Goal: Information Seeking & Learning: Learn about a topic

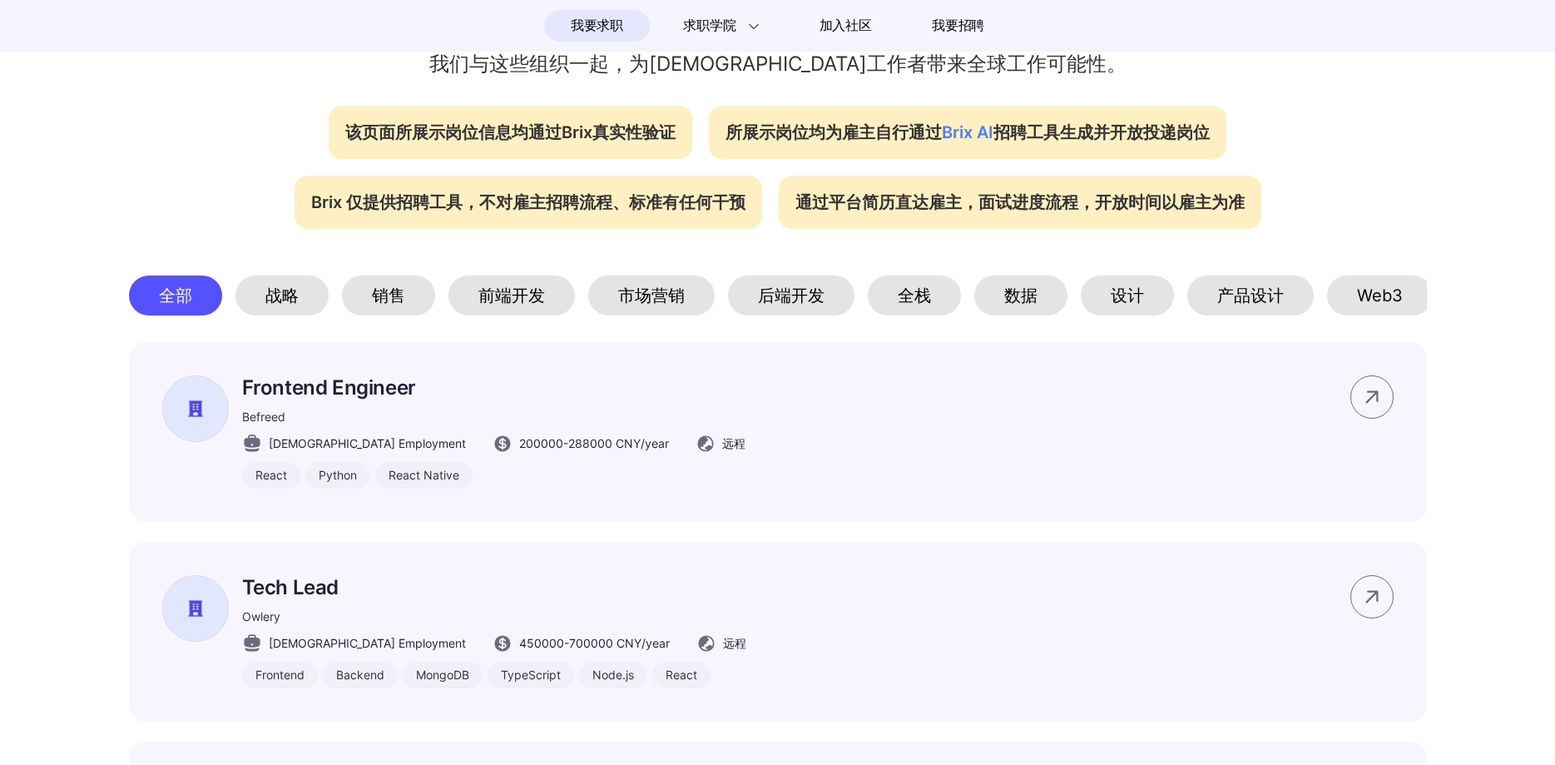
scroll to position [629, 0]
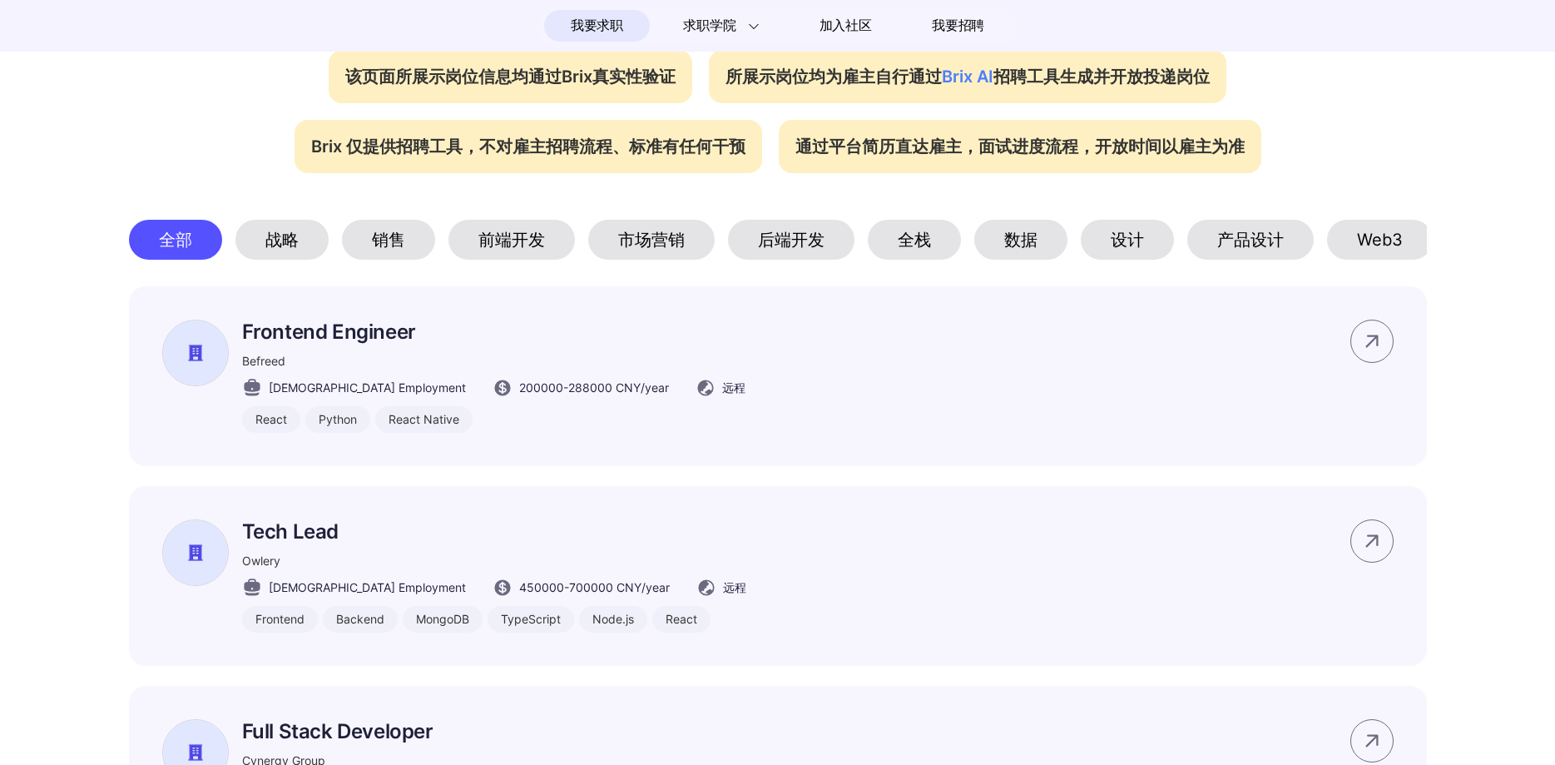
click at [1394, 239] on div "Web3" at bounding box center [1380, 240] width 106 height 40
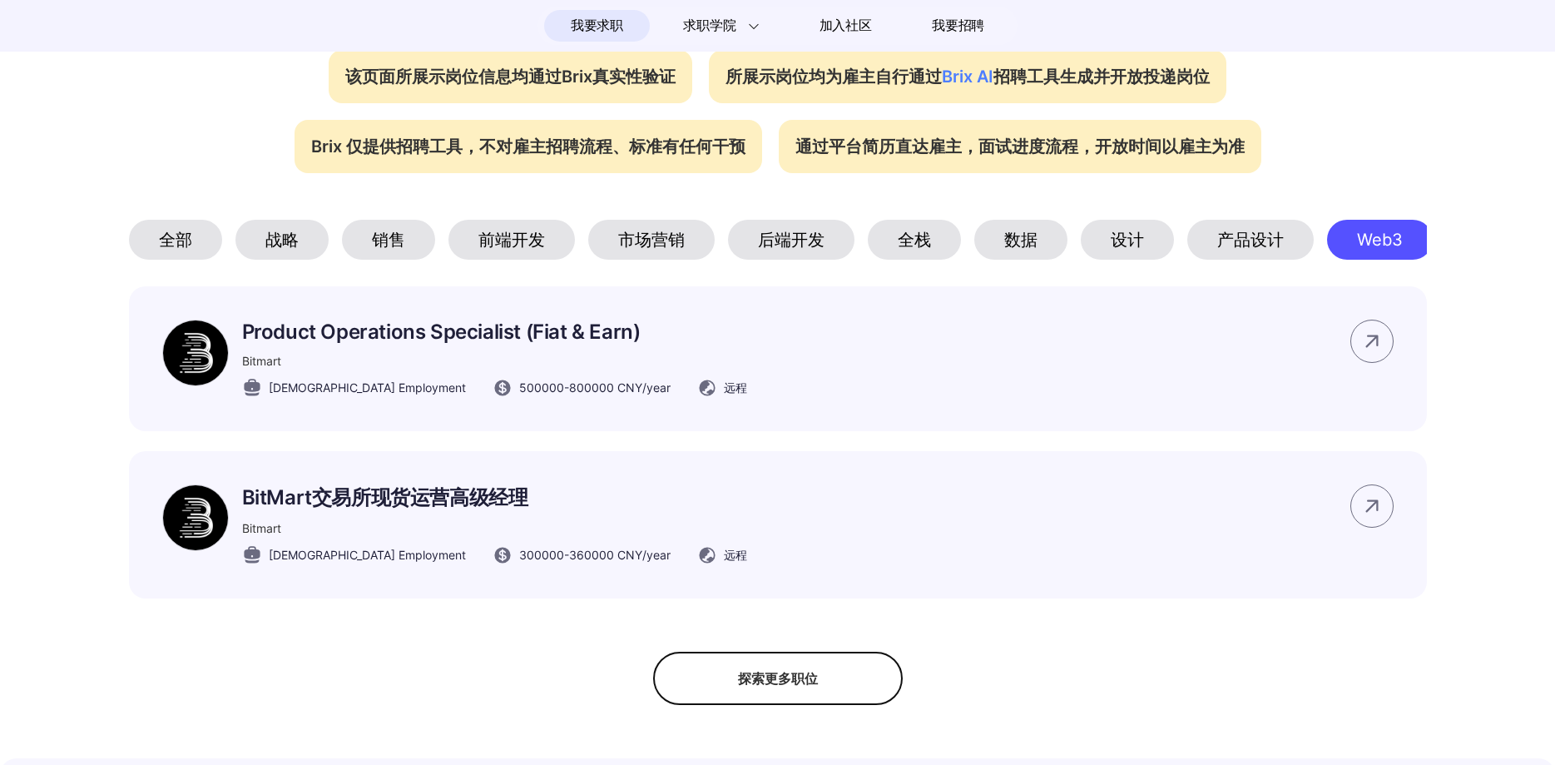
click at [503, 241] on div "前端开发" at bounding box center [511, 240] width 126 height 40
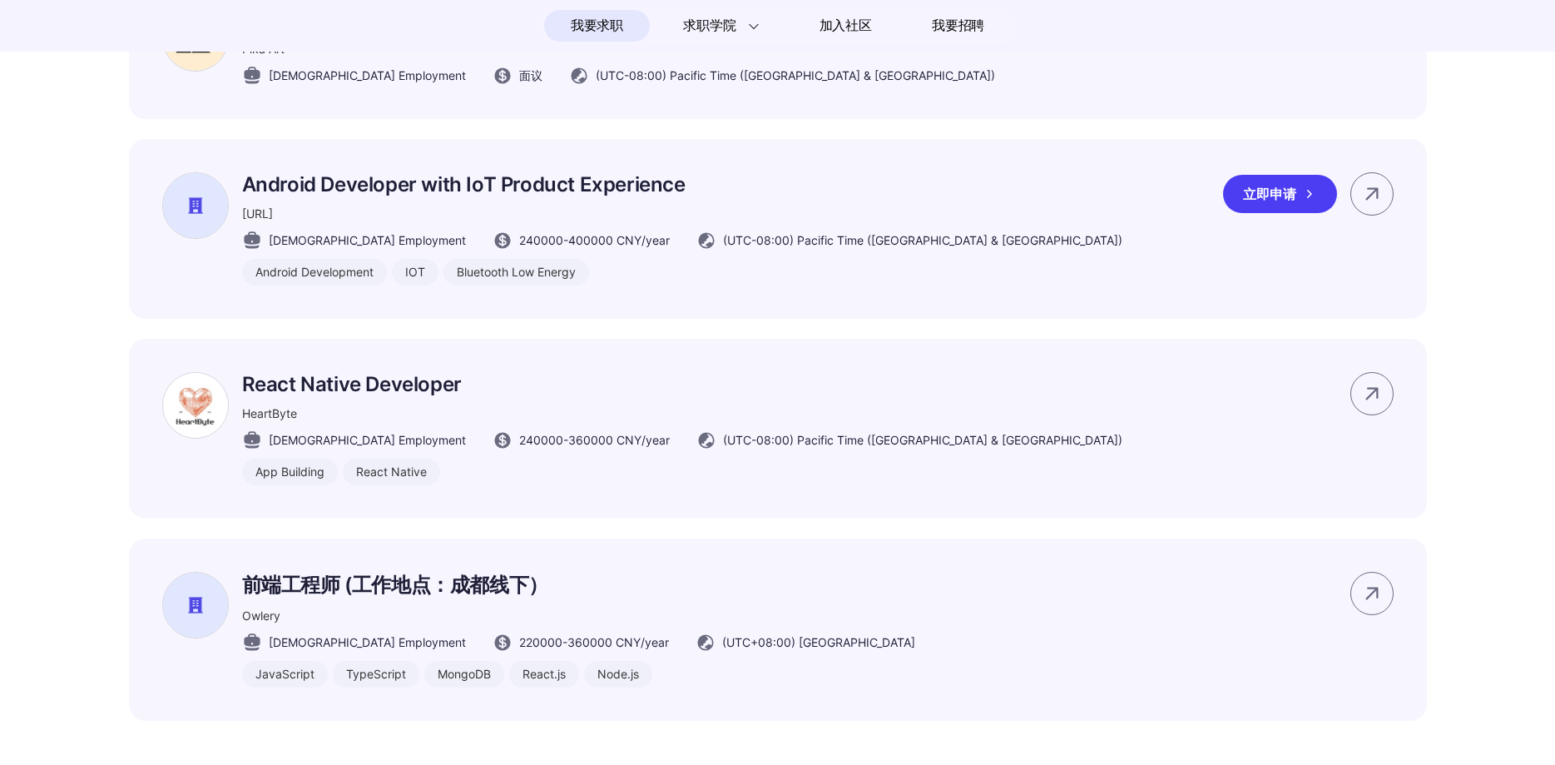
scroll to position [1048, 0]
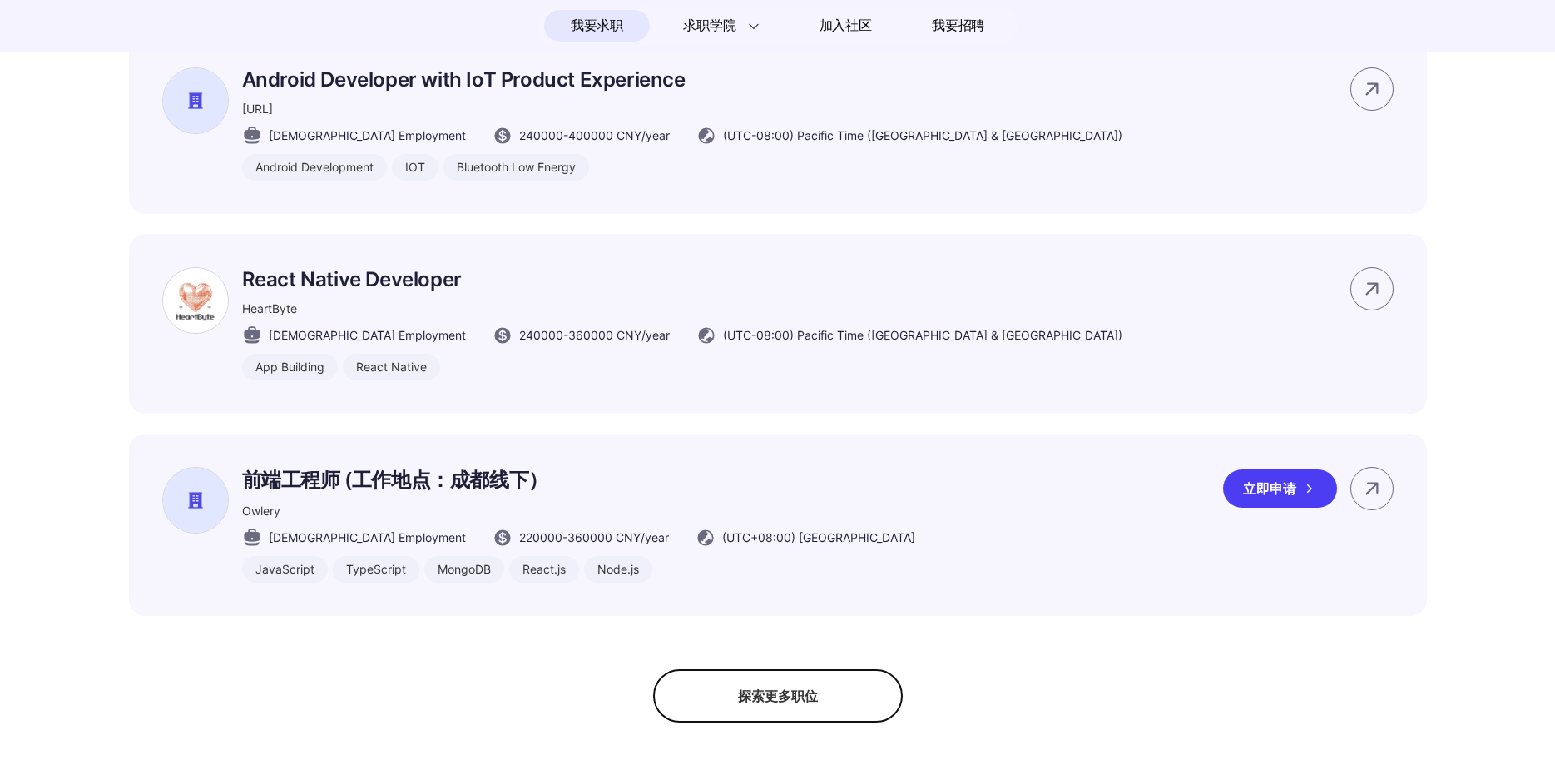
click at [376, 476] on p "前端工程师 (工作地点：成都线下）" at bounding box center [578, 480] width 673 height 27
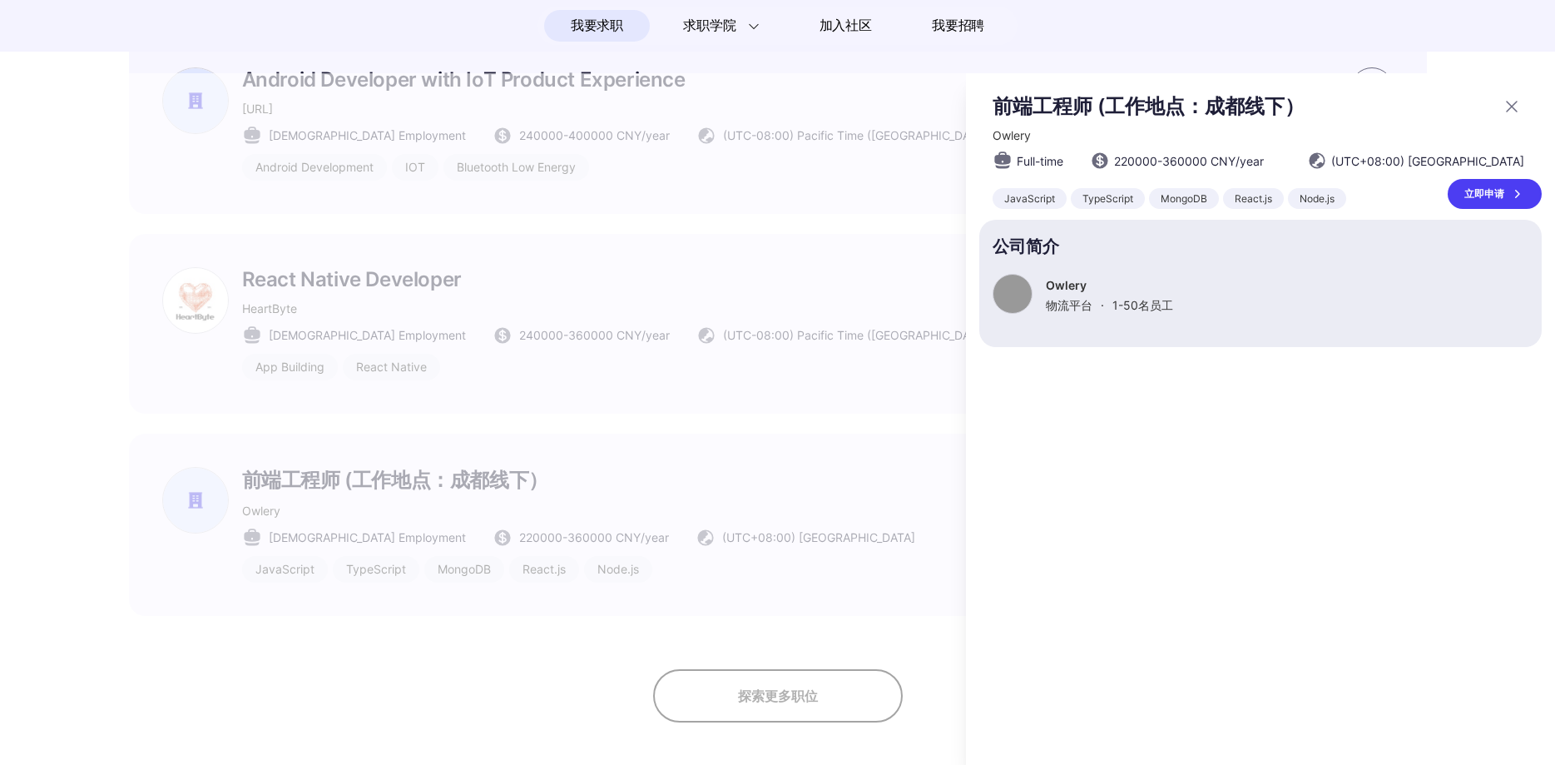
scroll to position [0, 0]
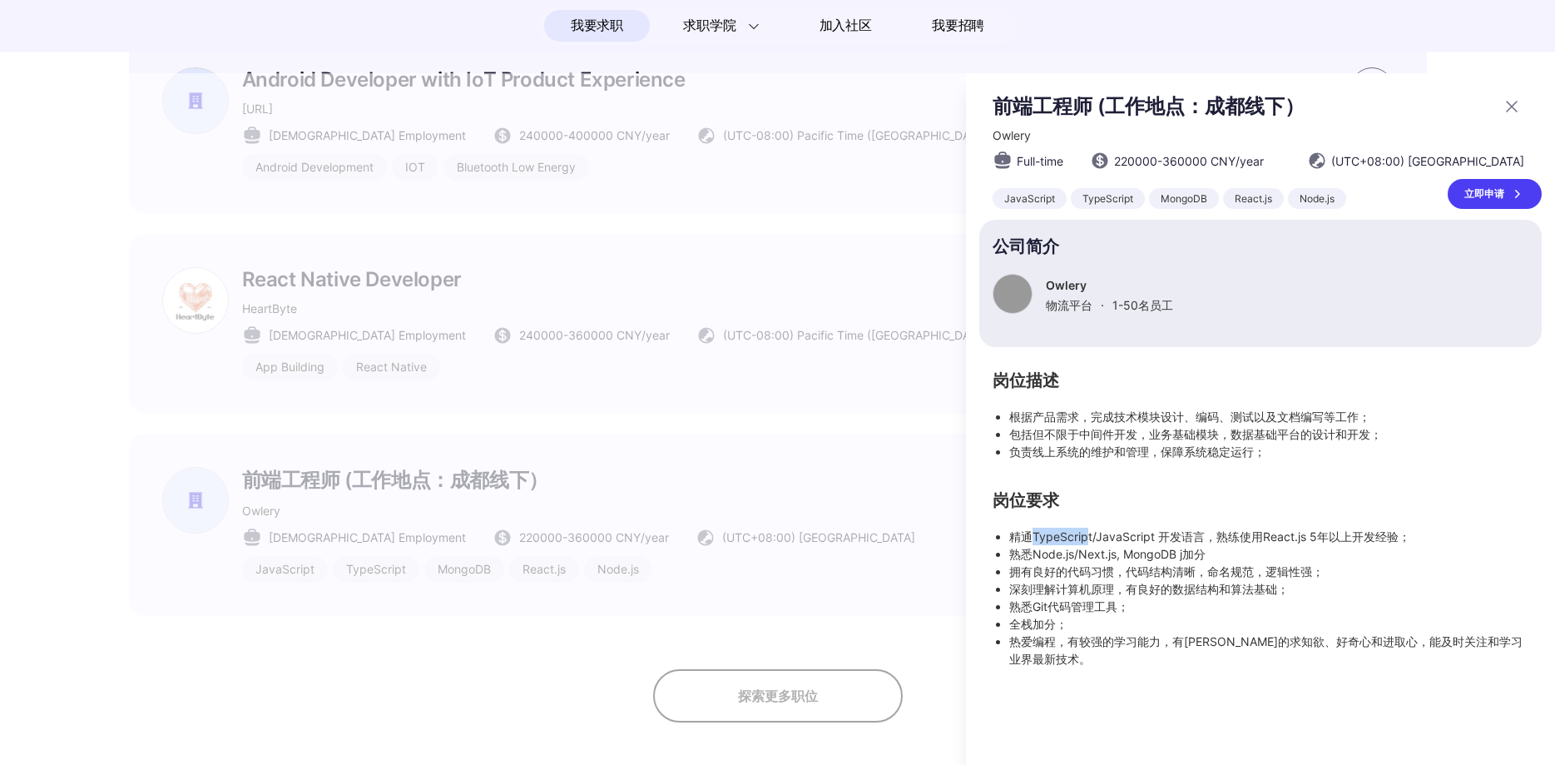
drag, startPoint x: 1034, startPoint y: 542, endPoint x: 1086, endPoint y: 542, distance: 51.6
click at [1086, 542] on li "精通TypeScript/JavaScript 开发语言，熟练使用React.js 5年以上开发经验；" at bounding box center [1268, 536] width 519 height 17
click at [1115, 538] on li "精通TypeScript/JavaScript 开发语言，熟练使用React.js 5年以上开发经验；" at bounding box center [1268, 536] width 519 height 17
click at [1207, 541] on li "精通TypeScript/JavaScript 开发语言，熟练使用React.js 5年以上开发经验；" at bounding box center [1268, 536] width 519 height 17
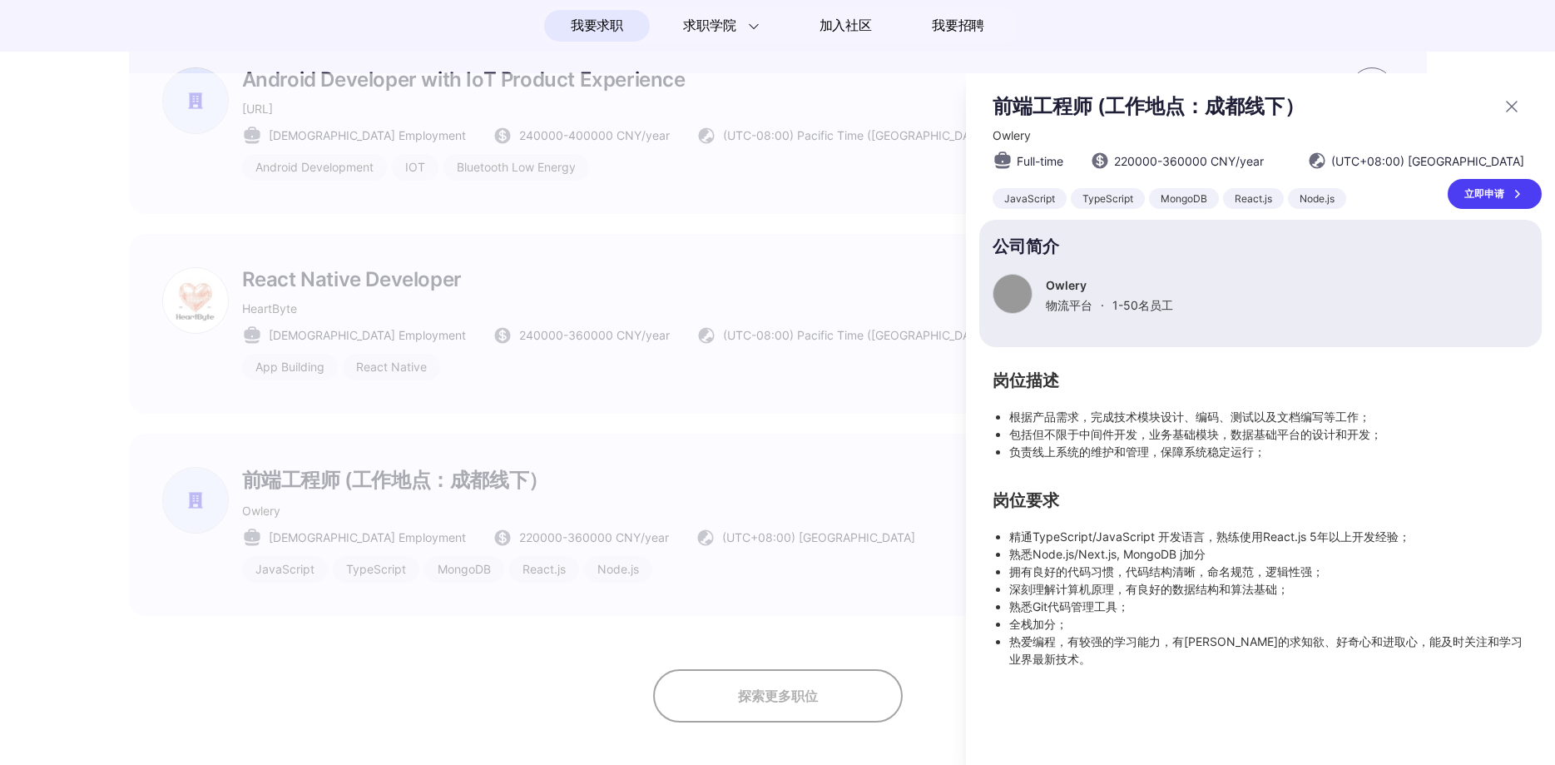
click at [1257, 541] on li "精通TypeScript/JavaScript 开发语言，熟练使用React.js 5年以上开发经验；" at bounding box center [1268, 536] width 519 height 17
click at [895, 231] on div at bounding box center [777, 418] width 1555 height 691
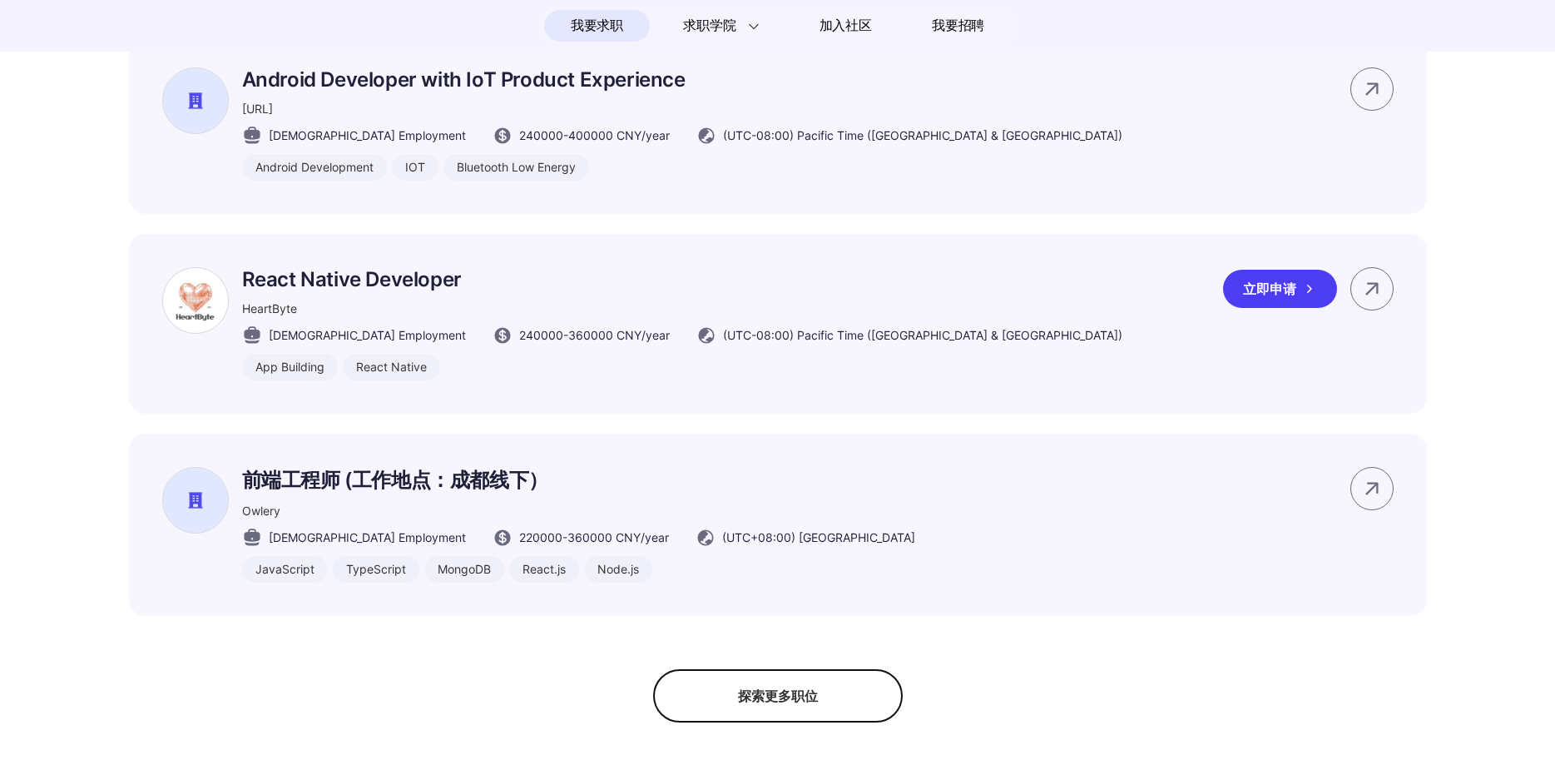
click at [414, 274] on p "React Native Developer" at bounding box center [682, 279] width 880 height 24
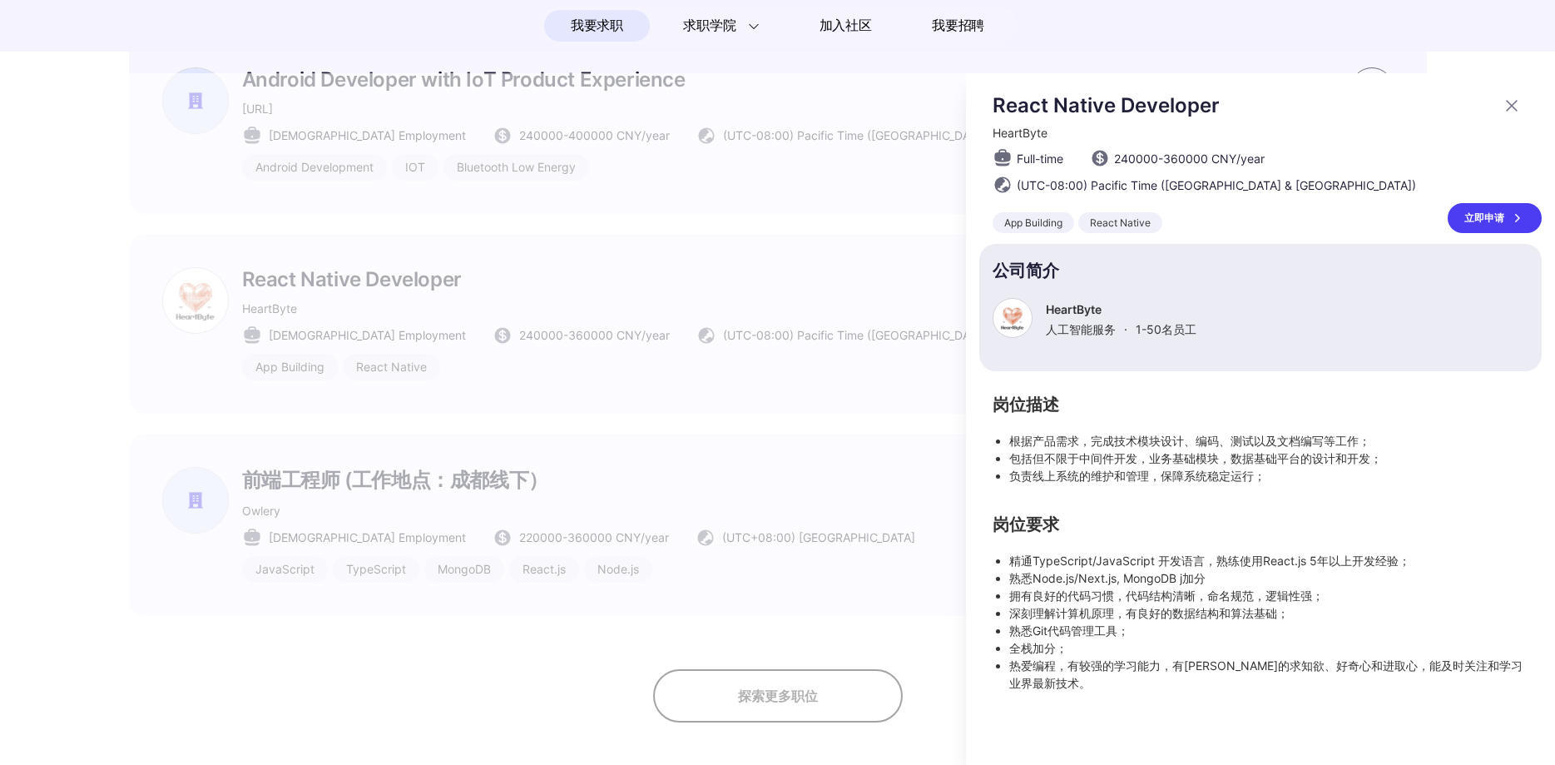
scroll to position [0, 0]
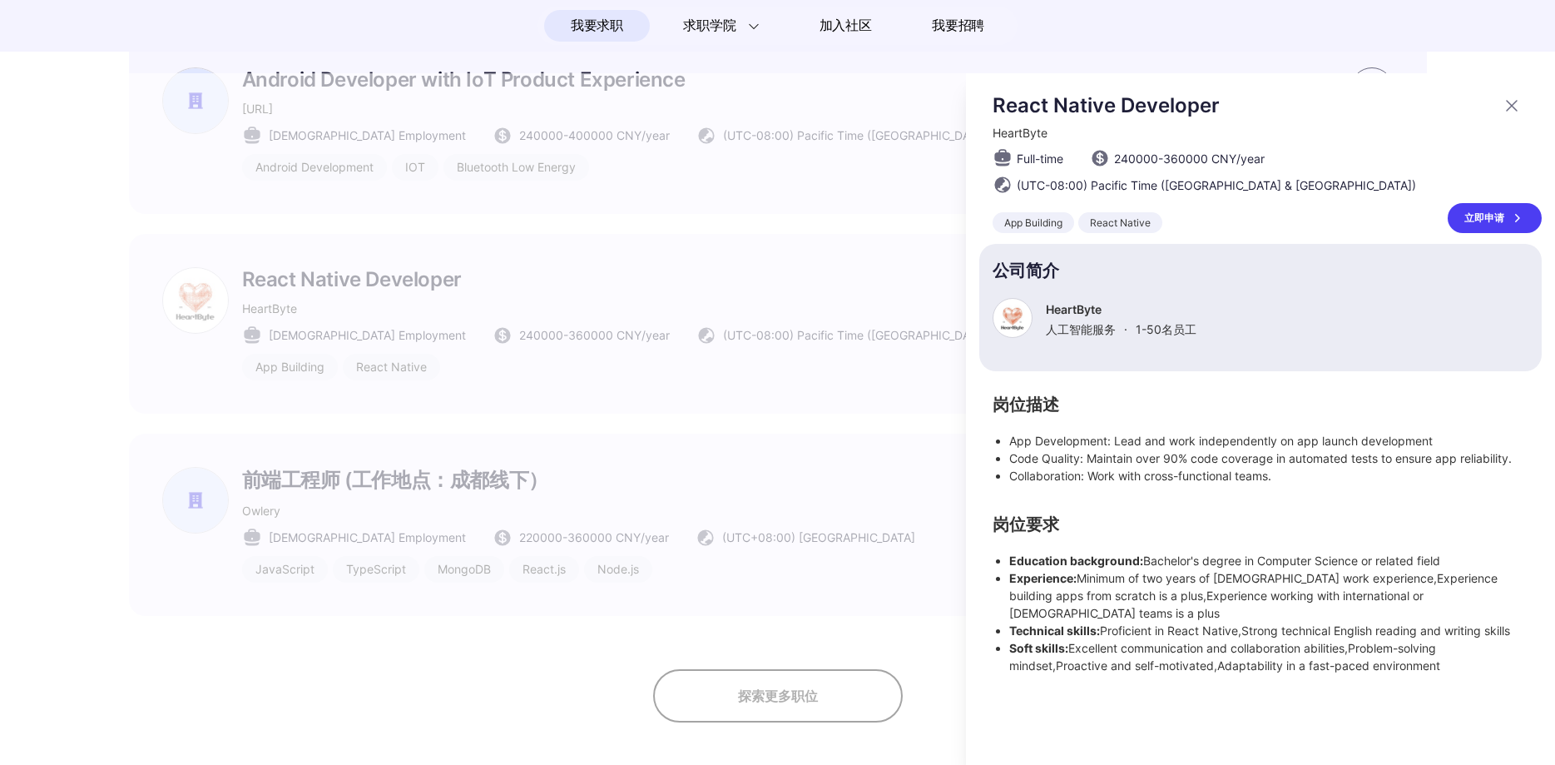
click at [1117, 466] on li "Code Quality: Maintain over 90% code coverage in automated tests to ensure app …" at bounding box center [1268, 457] width 519 height 17
click at [1314, 464] on li "Code Quality: Maintain over 90% code coverage in automated tests to ensure app …" at bounding box center [1268, 457] width 519 height 17
drag, startPoint x: 1123, startPoint y: 480, endPoint x: 1201, endPoint y: 478, distance: 77.4
click at [1201, 478] on li "Collaboration: Work with cross-functional teams." at bounding box center [1268, 475] width 519 height 17
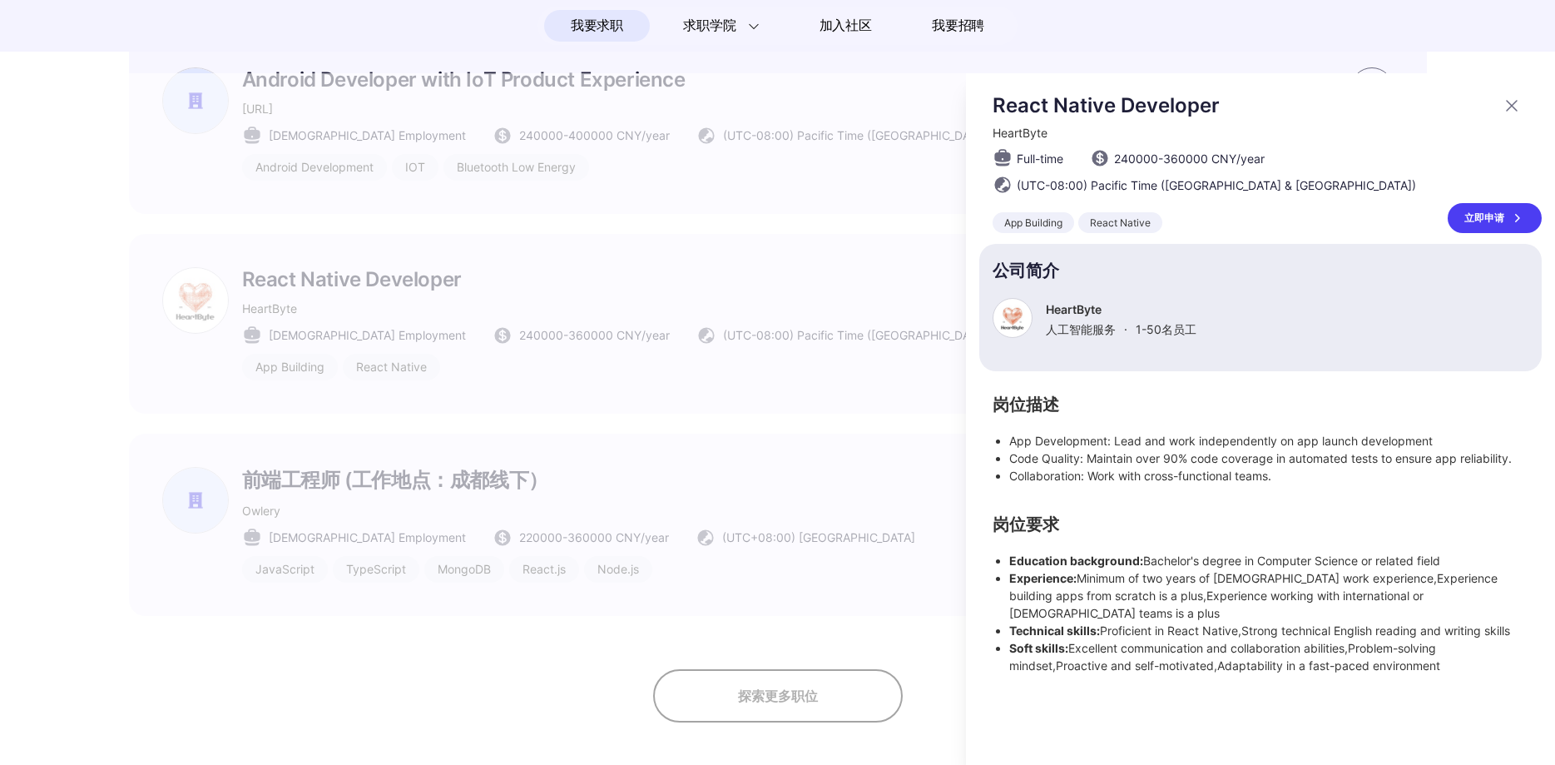
click at [839, 234] on div at bounding box center [777, 418] width 1555 height 691
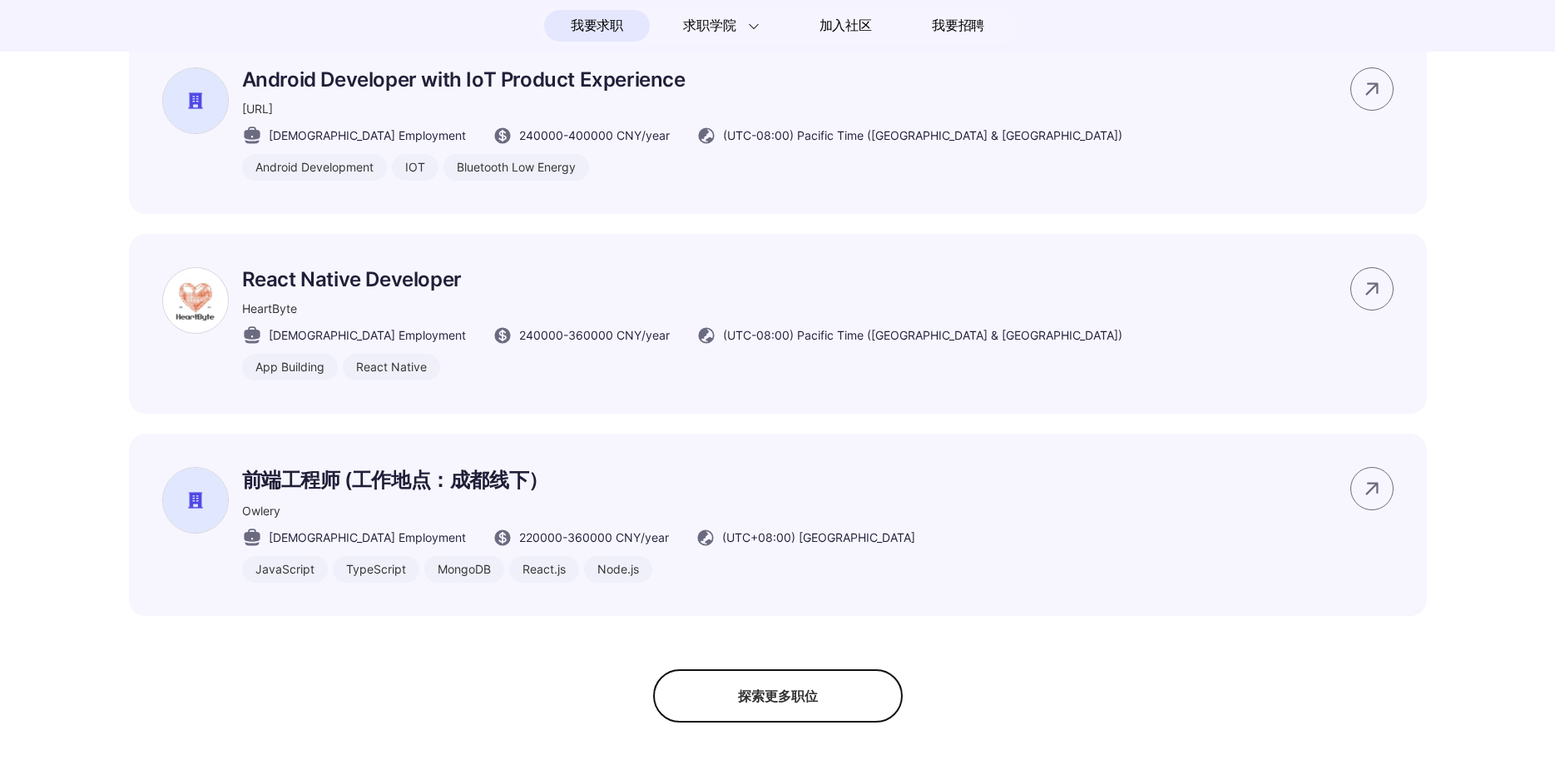
scroll to position [839, 0]
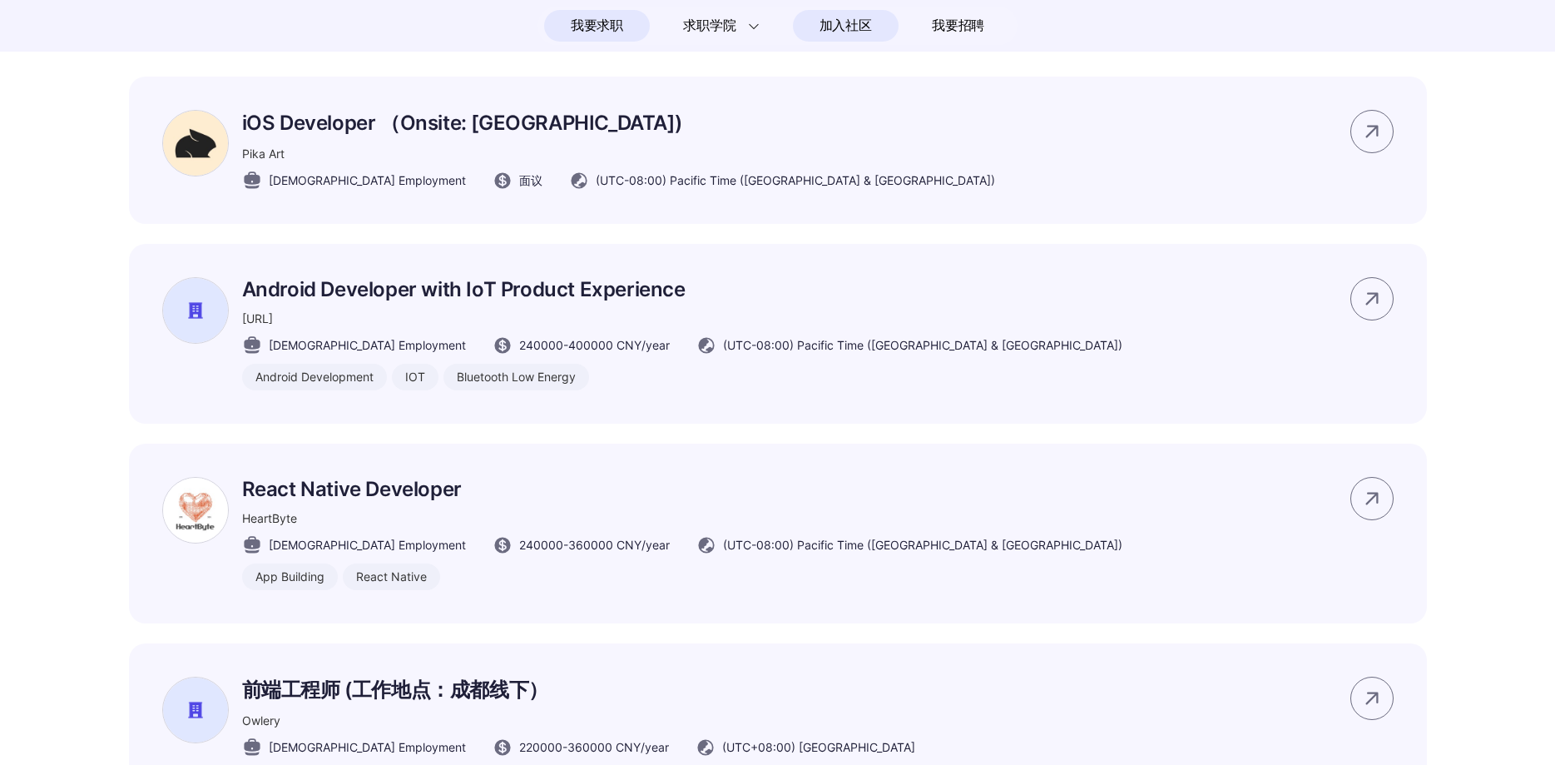
click at [845, 22] on span "加入社区" at bounding box center [846, 25] width 52 height 27
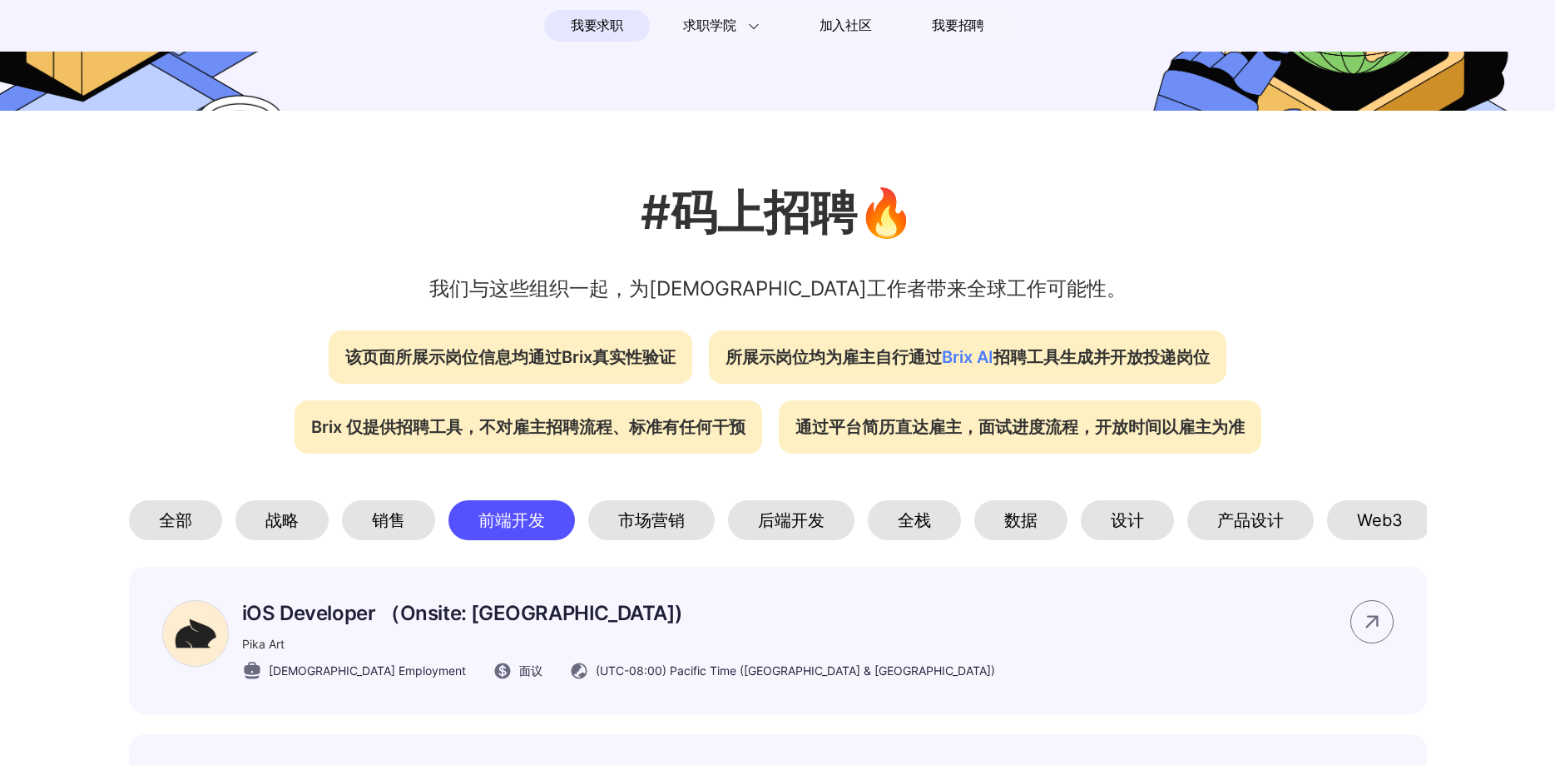
scroll to position [210, 0]
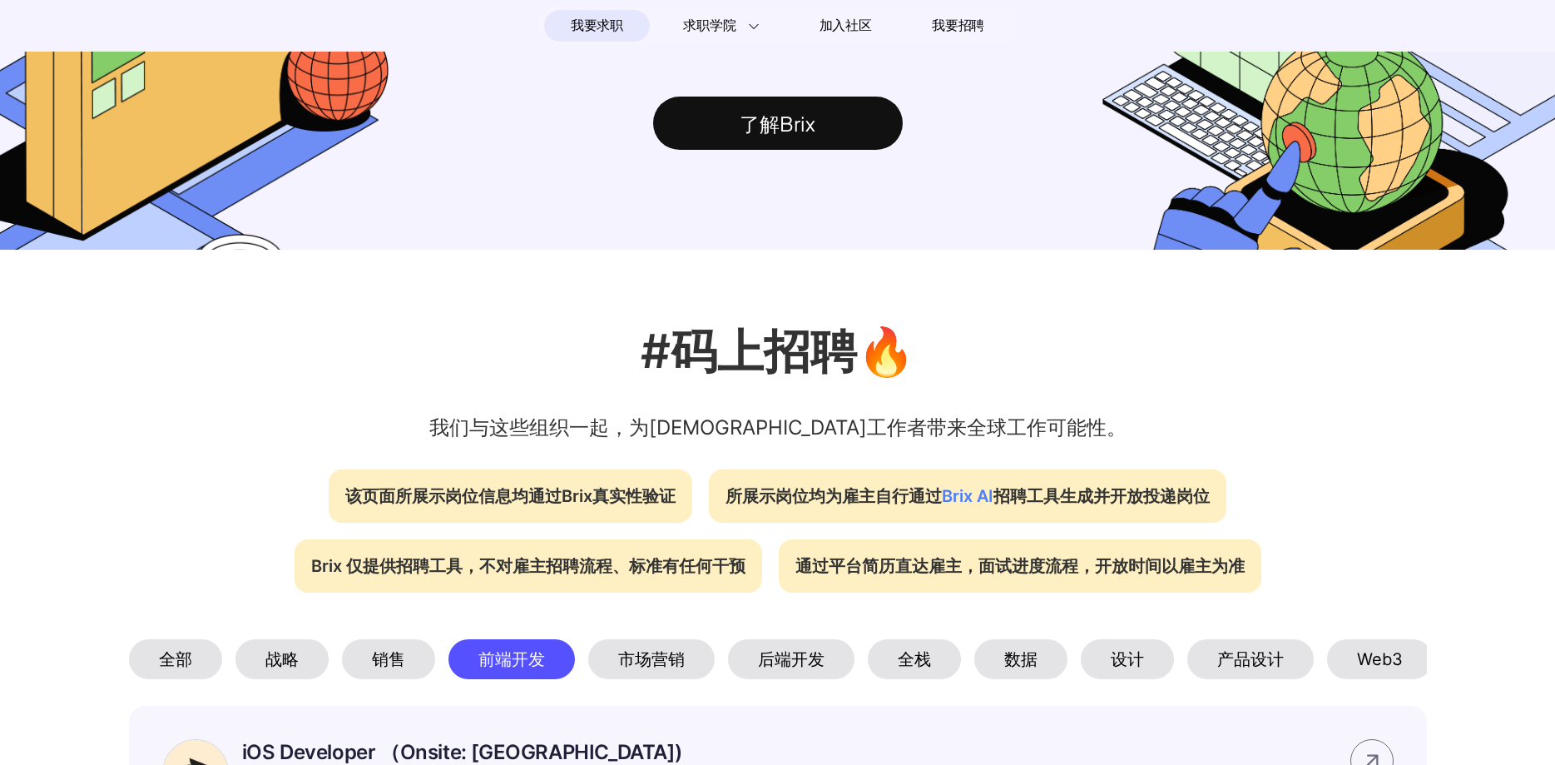
click at [726, 121] on div "了解Brix" at bounding box center [778, 123] width 250 height 53
